Goal: Task Accomplishment & Management: Use online tool/utility

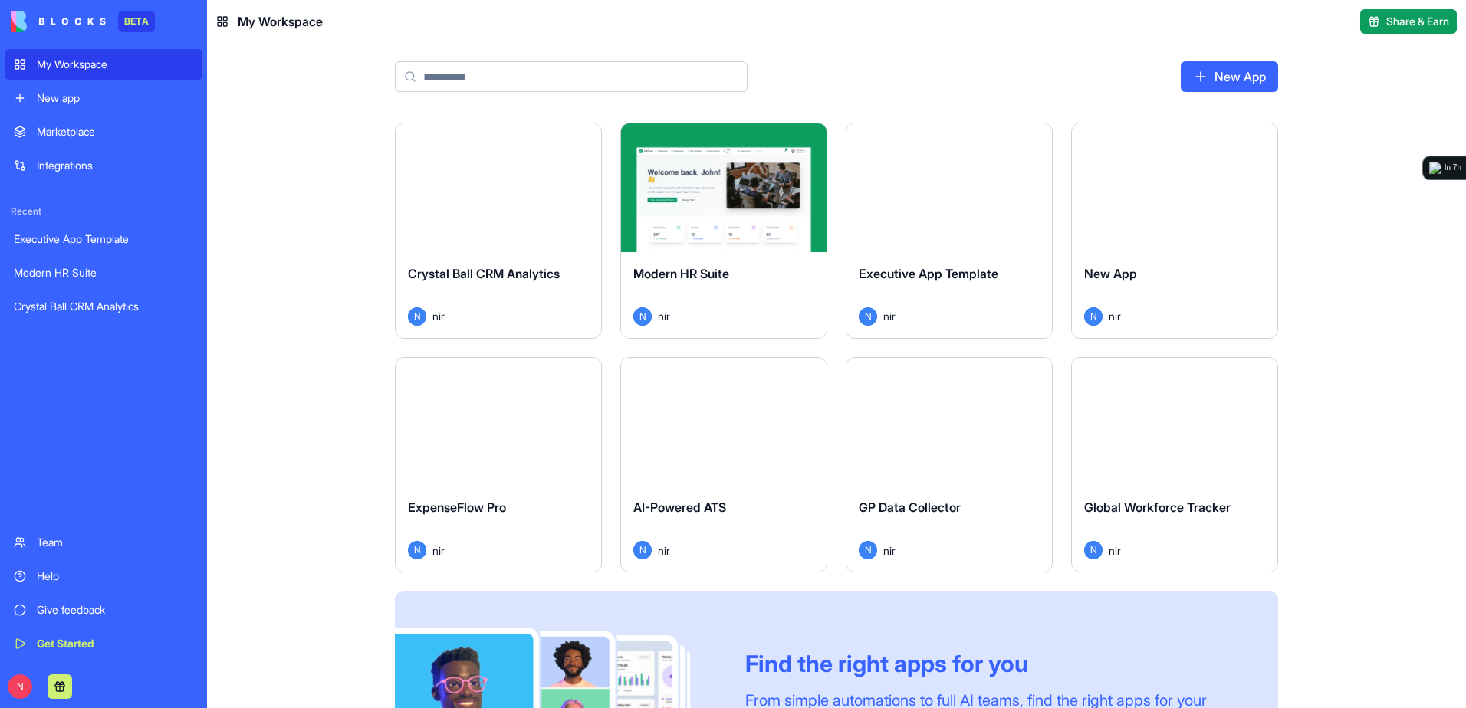
click at [573, 182] on div "Launch" at bounding box center [498, 187] width 205 height 129
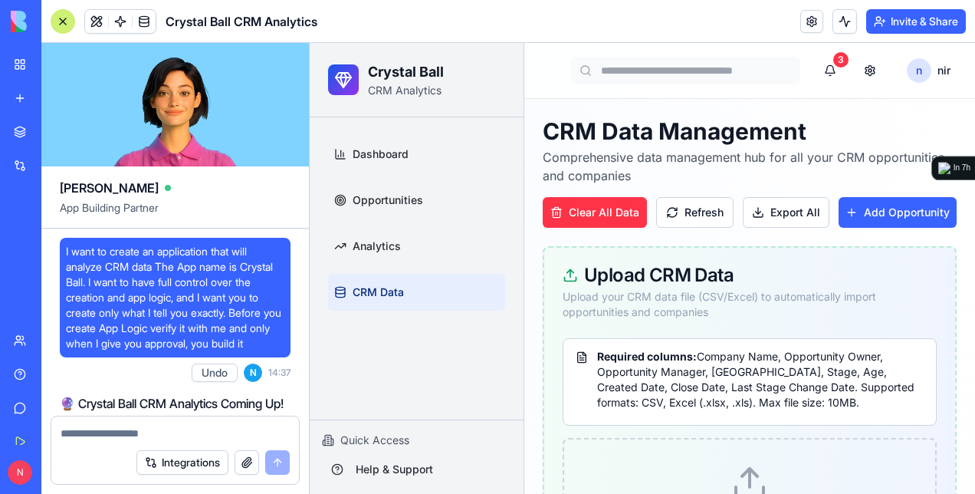
scroll to position [1368, 0]
